Goal: Task Accomplishment & Management: Use online tool/utility

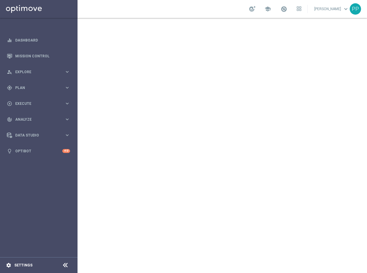
drag, startPoint x: 55, startPoint y: 271, endPoint x: 55, endPoint y: 265, distance: 6.0
click at [55, 265] on footer "settings Settings" at bounding box center [39, 265] width 78 height 16
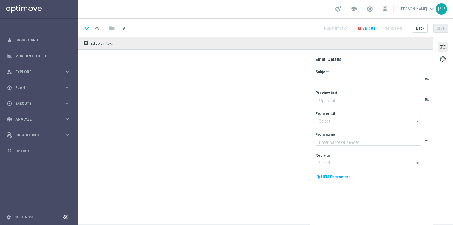
type textarea "Extra-Gewinnchancen zum Sparpreis."
type textarea "Lottoland"
type input "[EMAIL_ADDRESS][DOMAIN_NAME]"
